Goal: Go to known website: Access a specific website the user already knows

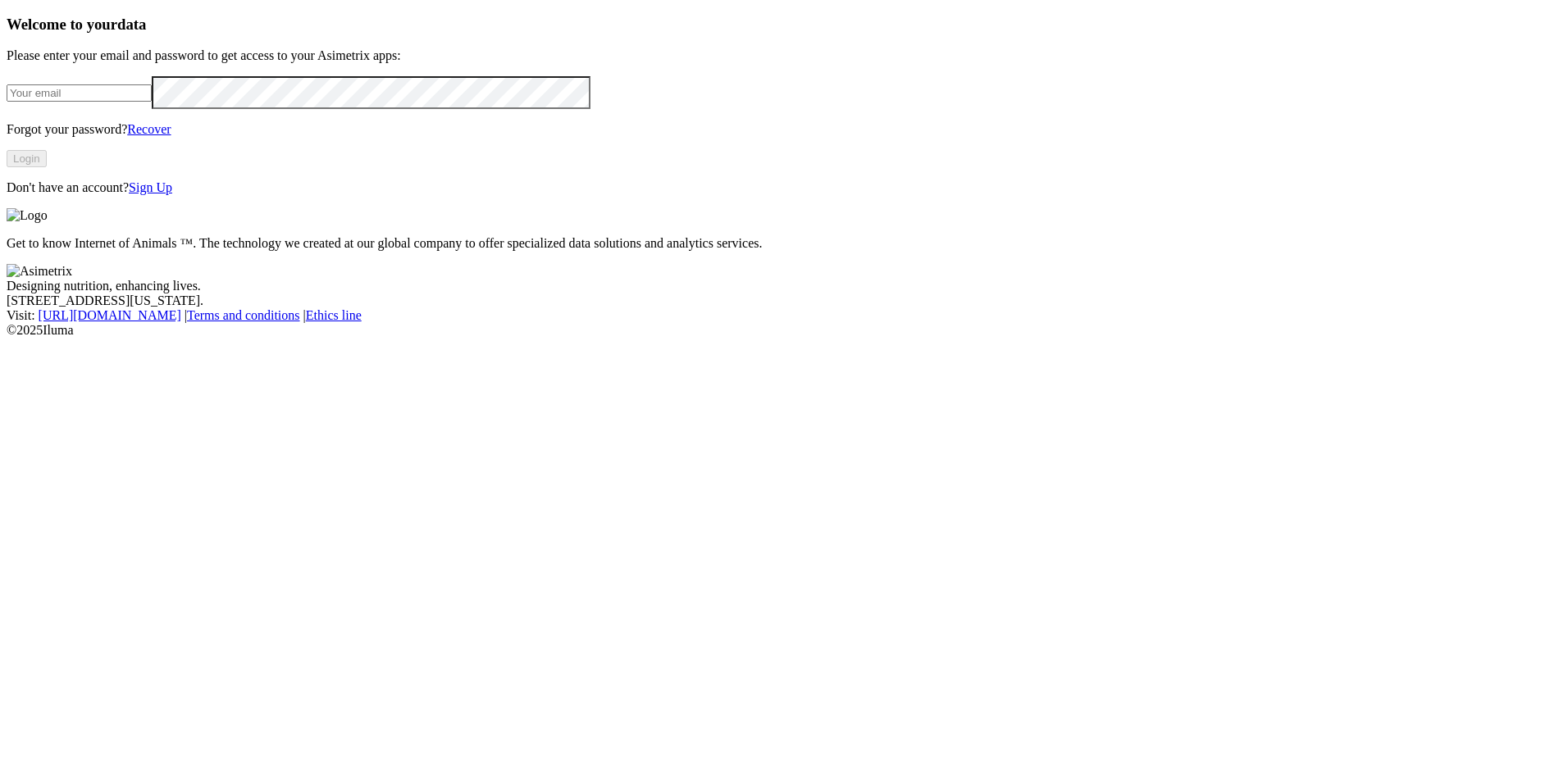
type input "[EMAIL_ADDRESS][DOMAIN_NAME]"
click at [46, 167] on button "Login" at bounding box center [26, 158] width 40 height 17
